Goal: Check status: Check status

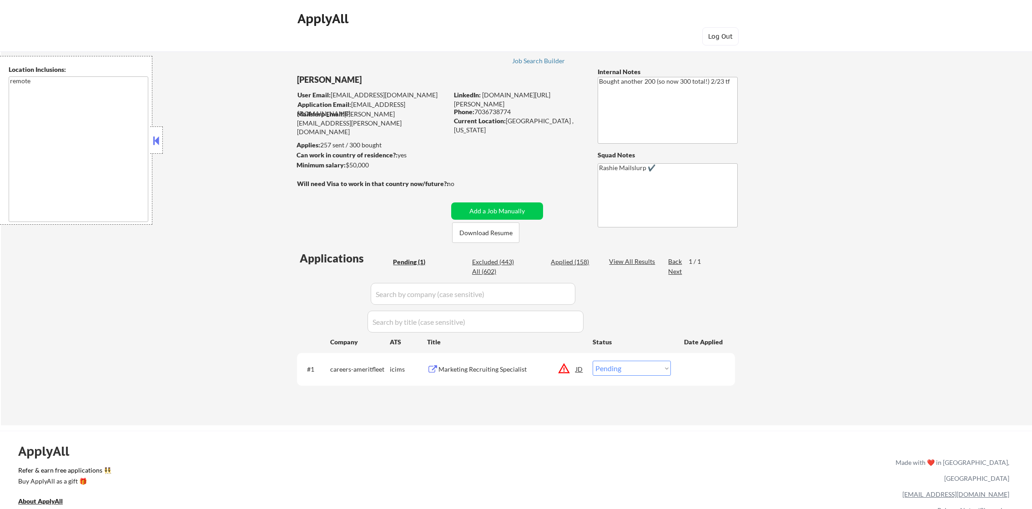
select select ""pending""
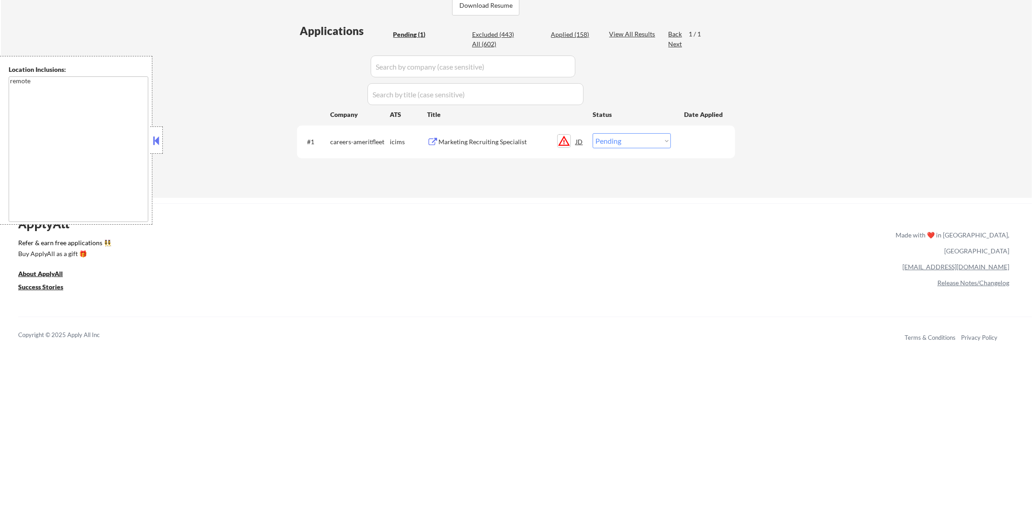
click at [566, 145] on button "warning_amber" at bounding box center [564, 141] width 13 height 13
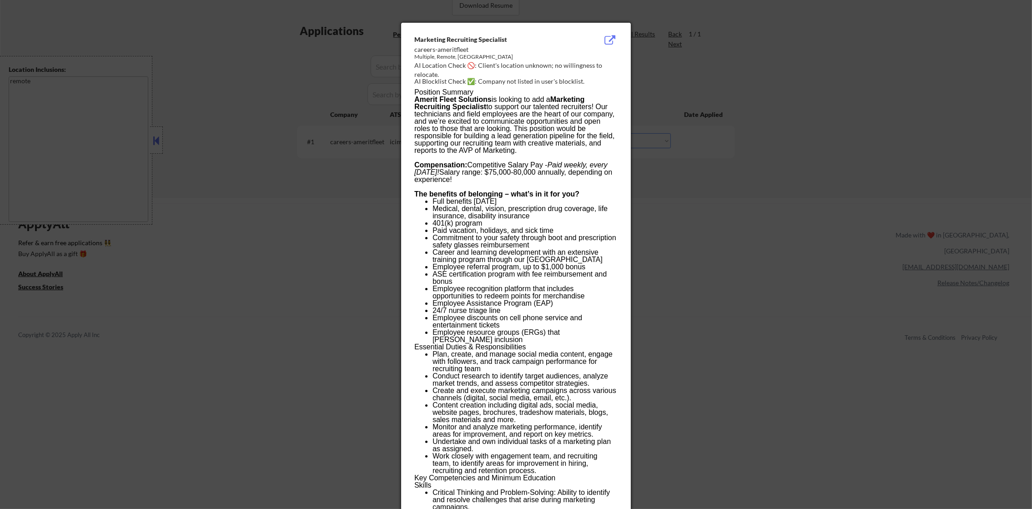
click at [691, 237] on div at bounding box center [516, 254] width 1032 height 509
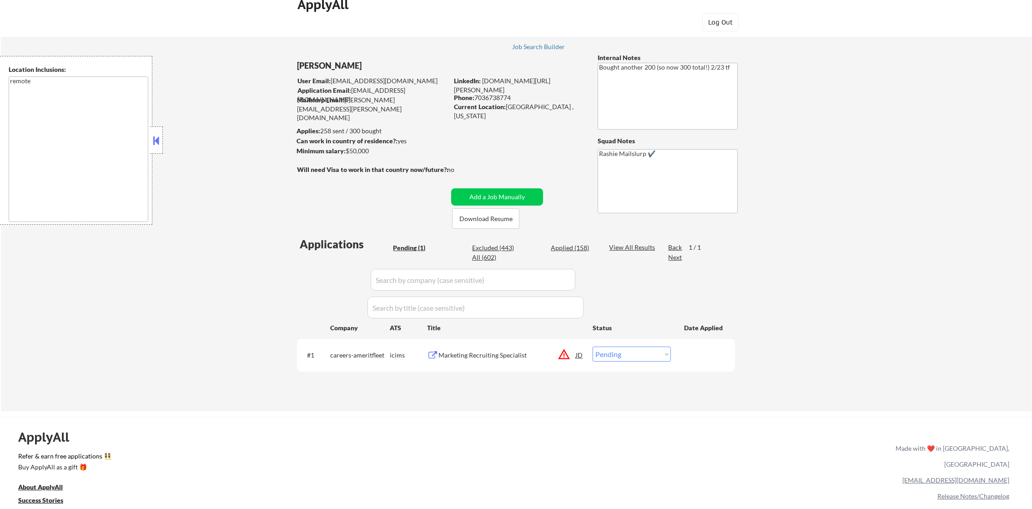
scroll to position [0, 0]
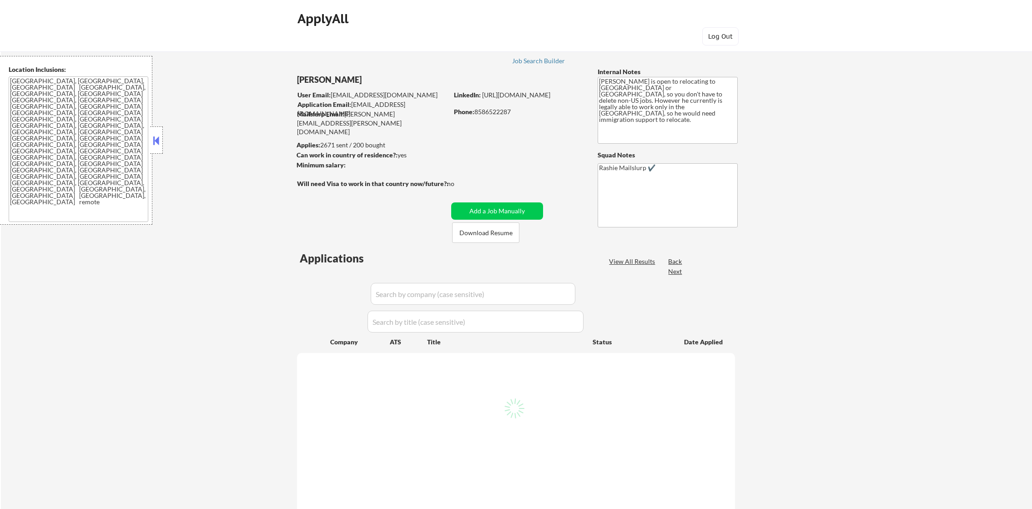
select select ""pending""
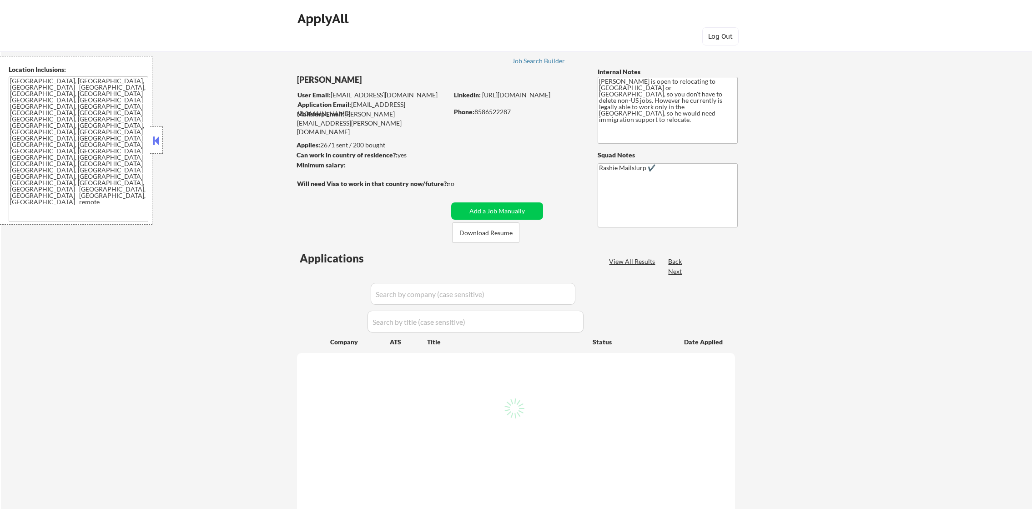
select select ""pending""
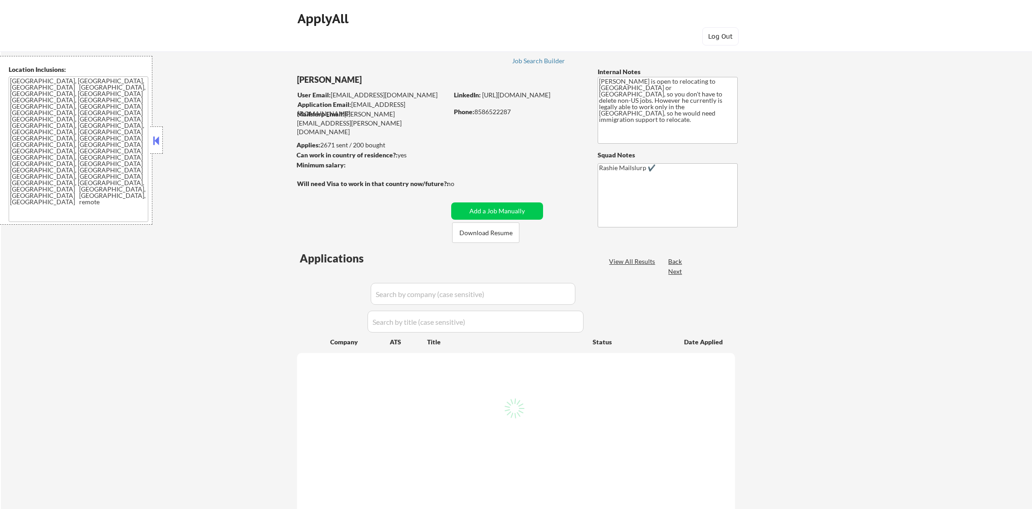
select select ""pending""
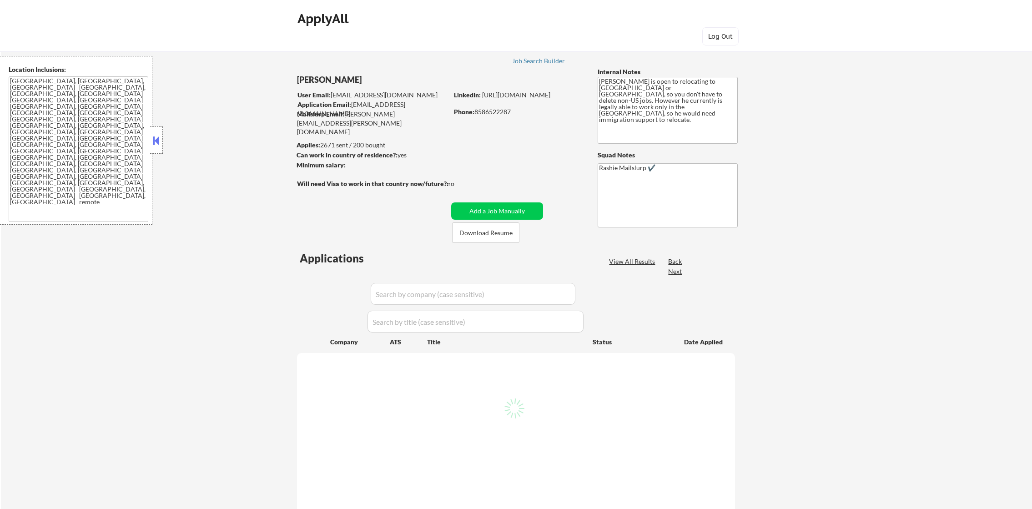
select select ""pending""
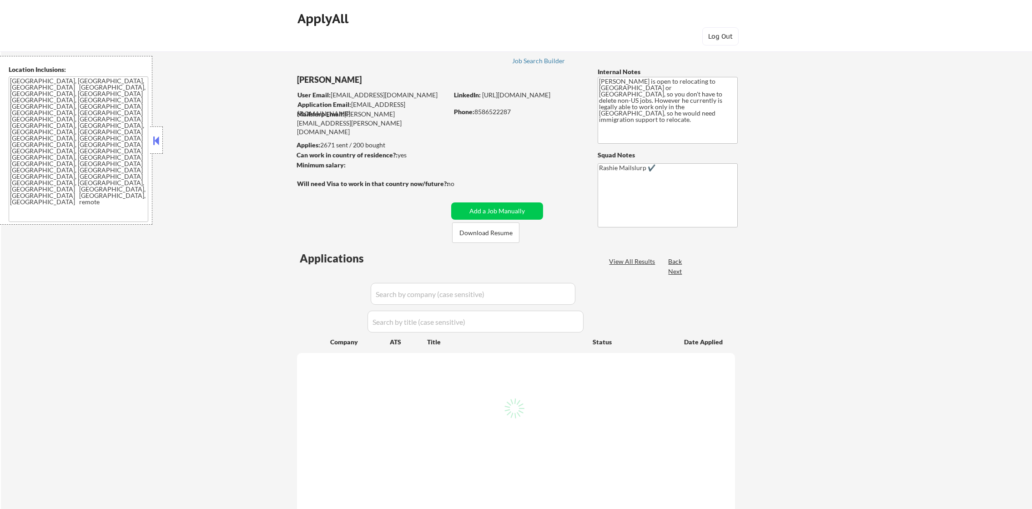
select select ""pending""
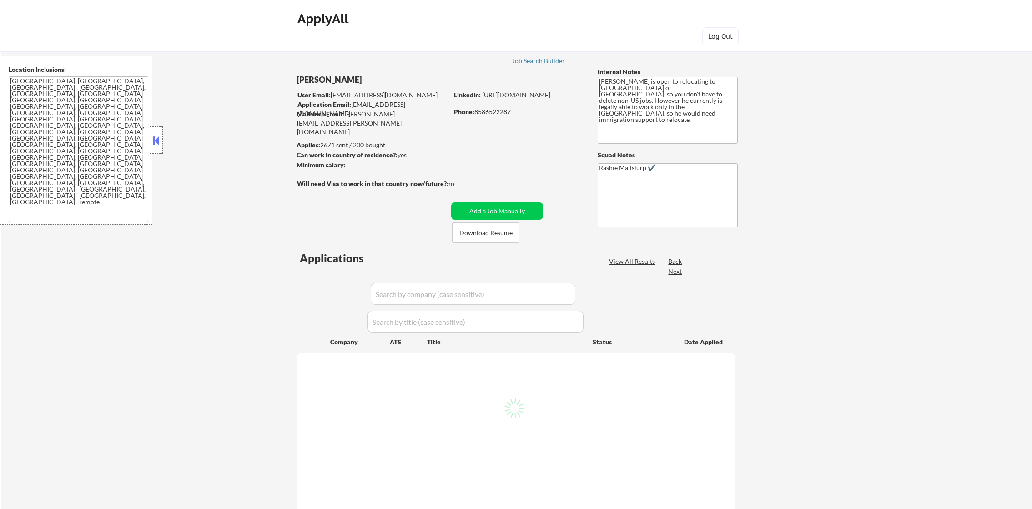
select select ""pending""
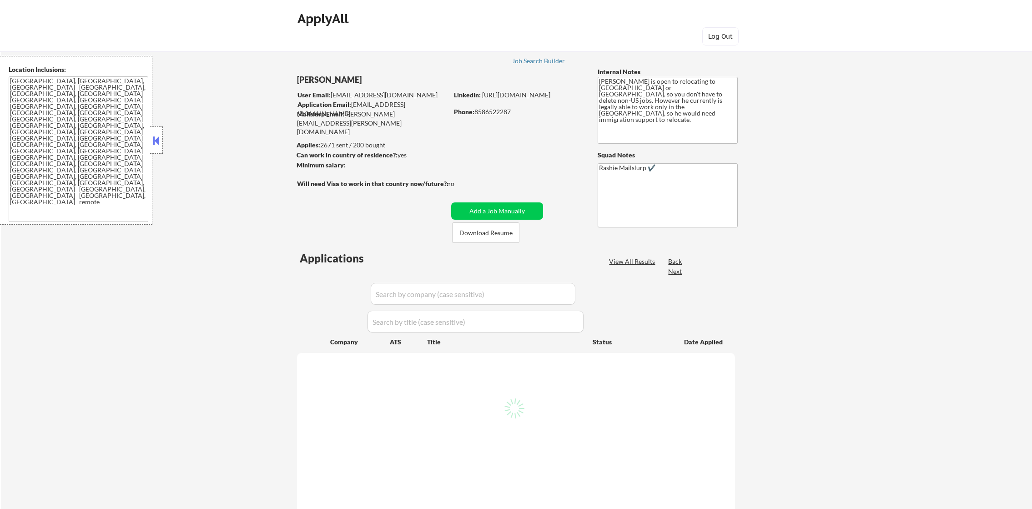
select select ""pending""
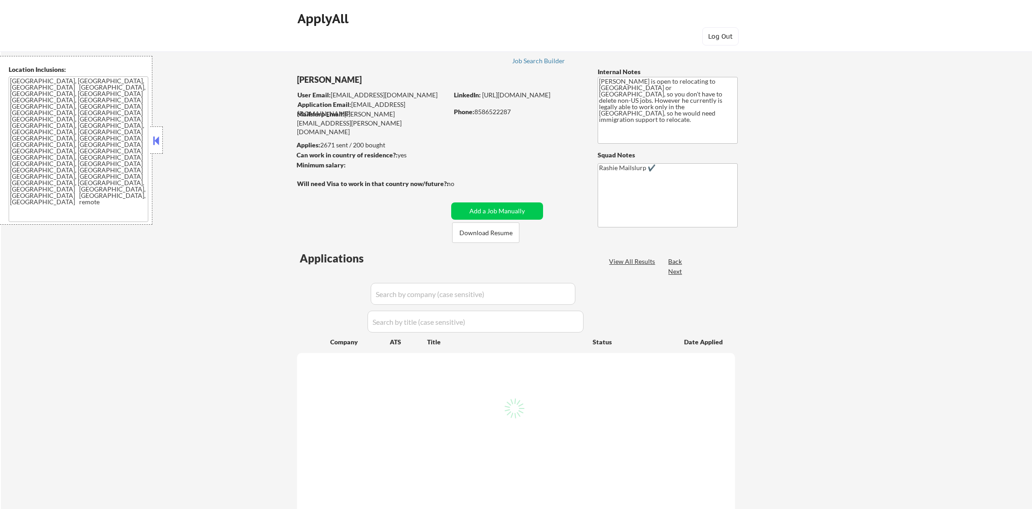
select select ""pending""
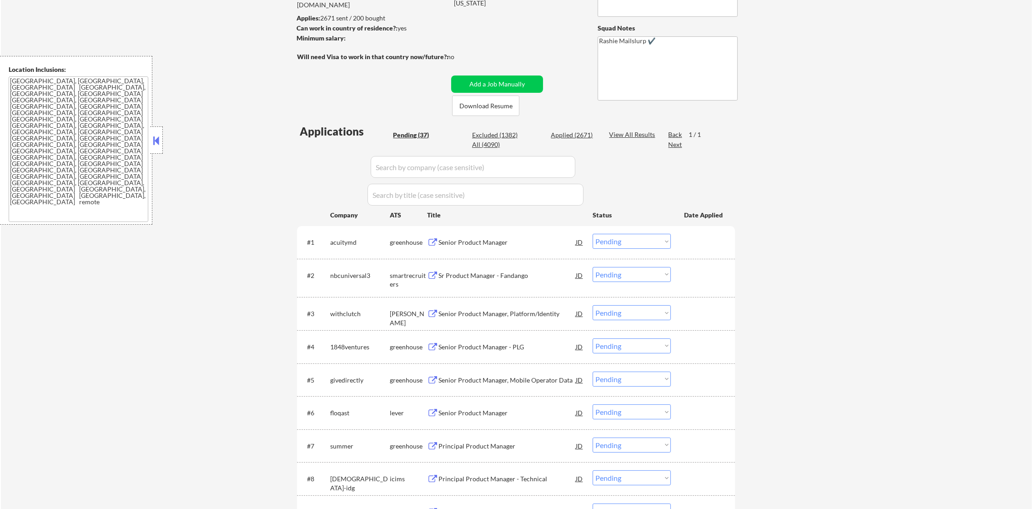
scroll to position [136, 0]
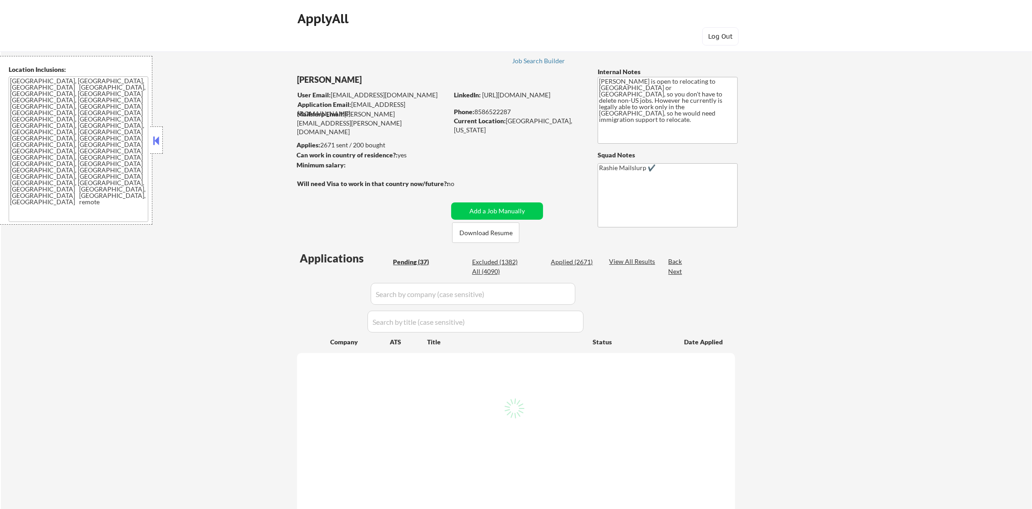
select select ""pending""
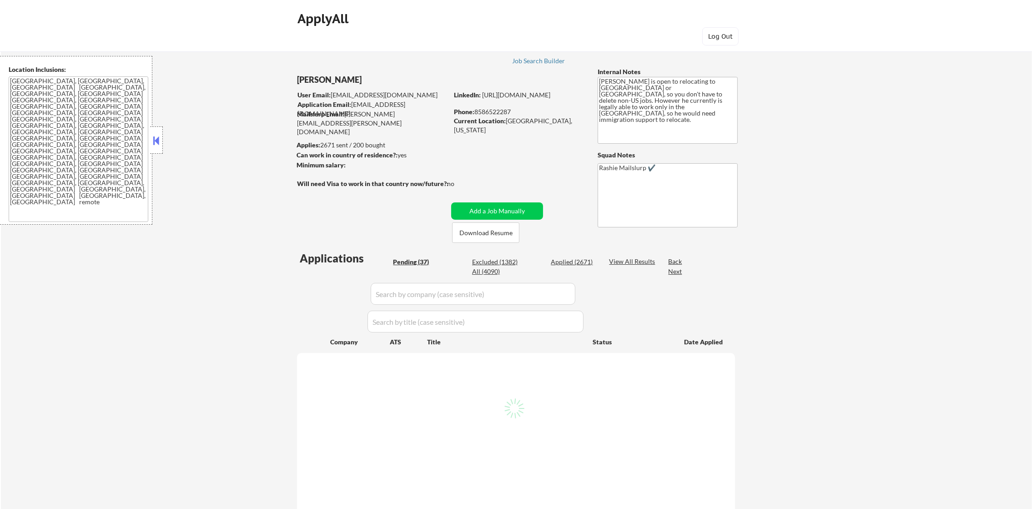
select select ""pending""
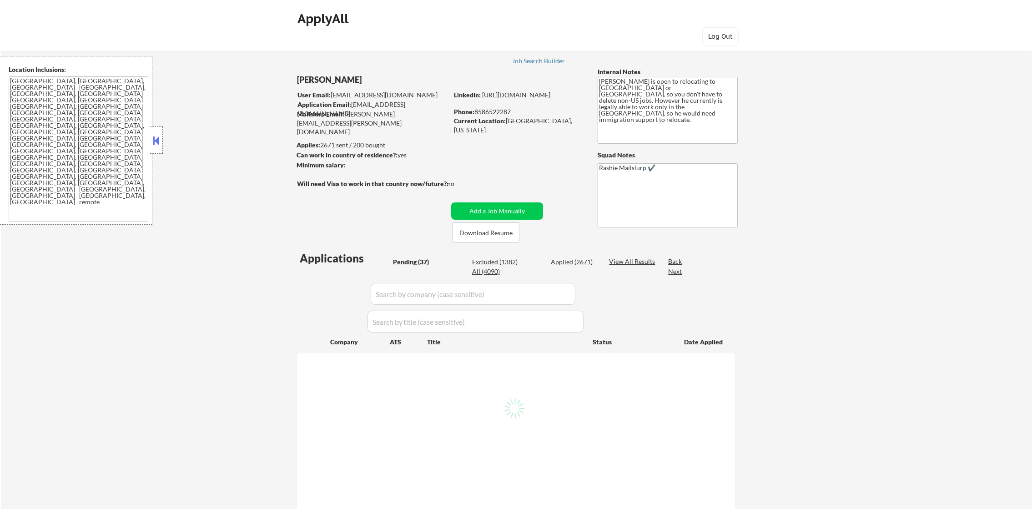
select select ""pending""
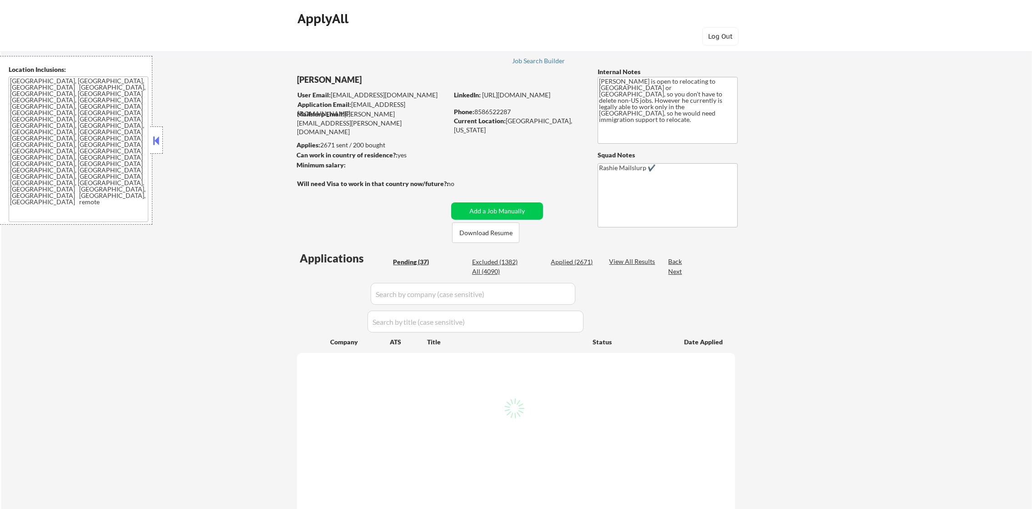
select select ""pending""
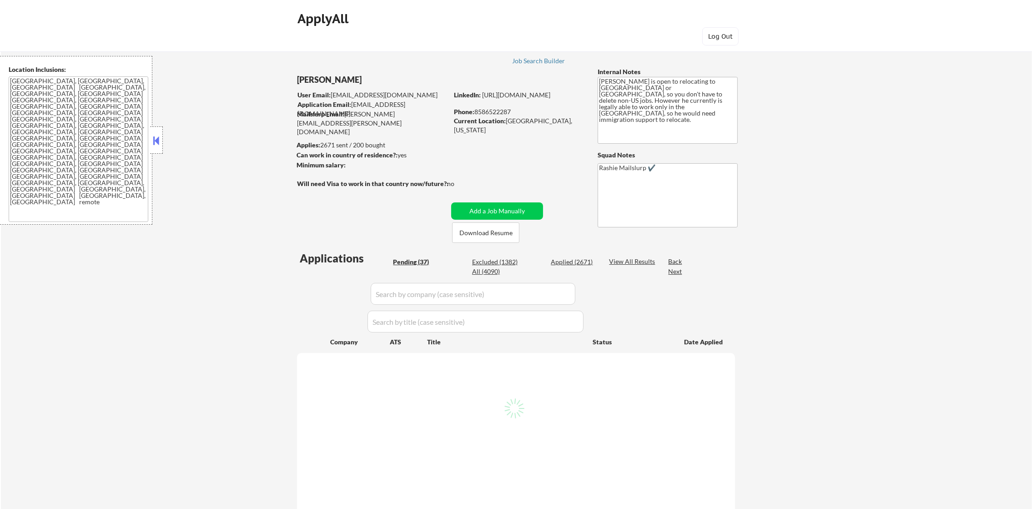
select select ""pending""
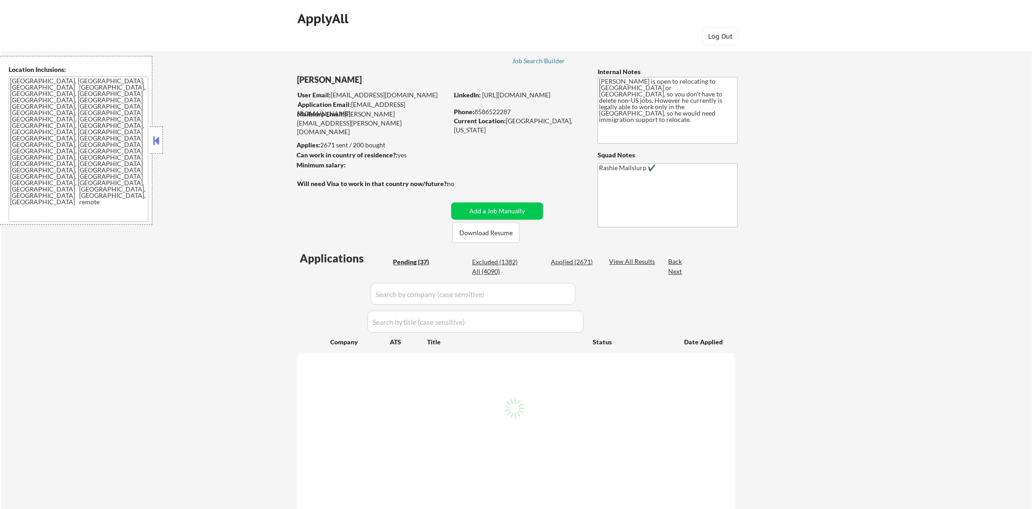
select select ""pending""
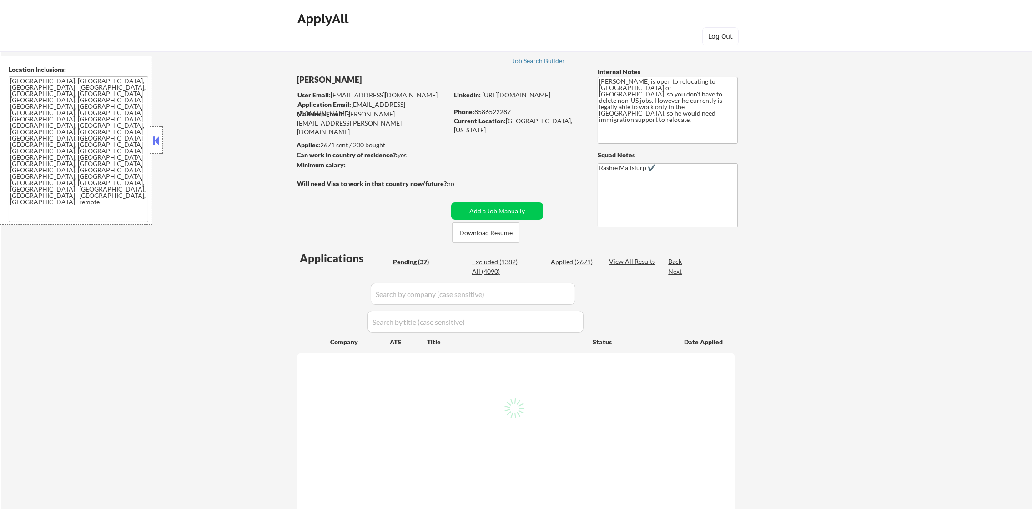
select select ""pending""
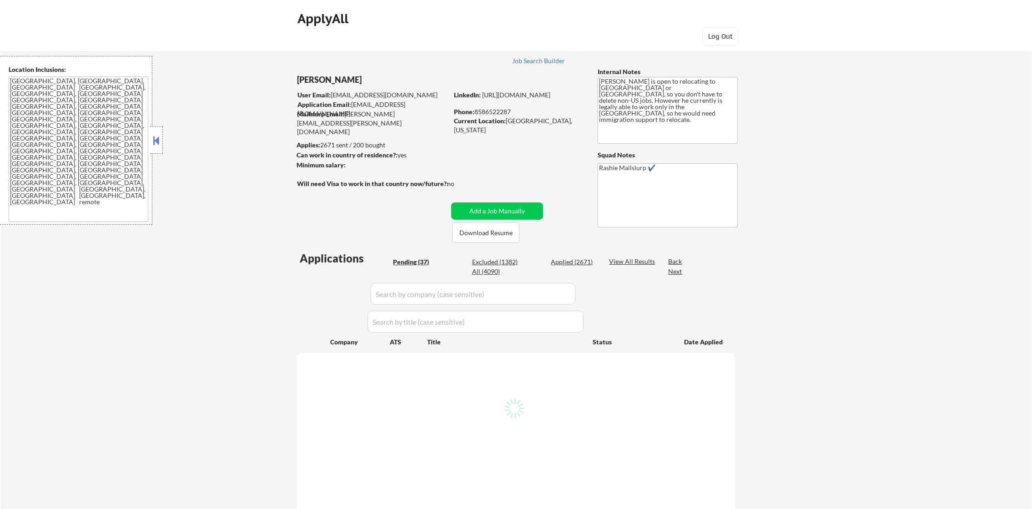
select select ""pending""
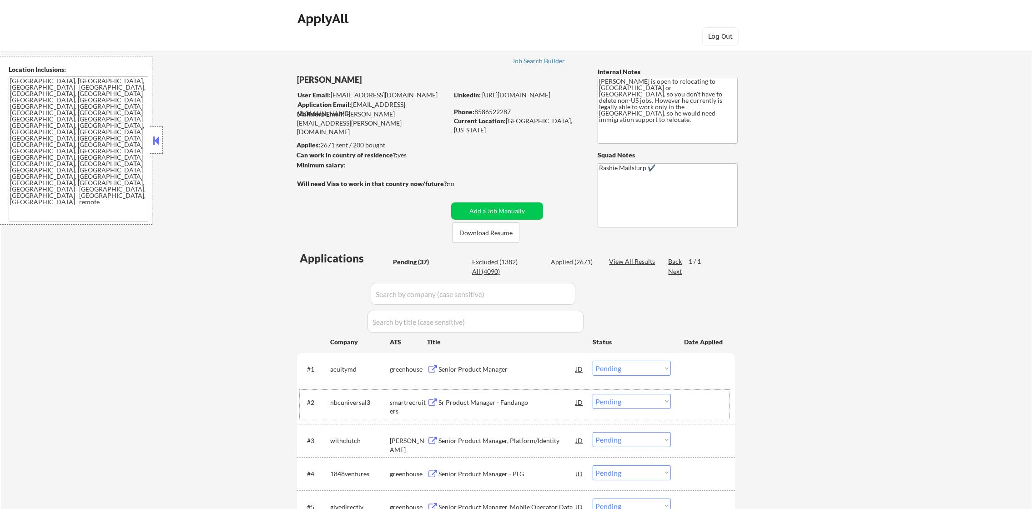
click at [359, 431] on div "#3 withclutch [PERSON_NAME] Senior Product Manager, Platform/Identity JD Choose…" at bounding box center [514, 440] width 429 height 25
